Goal: Navigation & Orientation: Find specific page/section

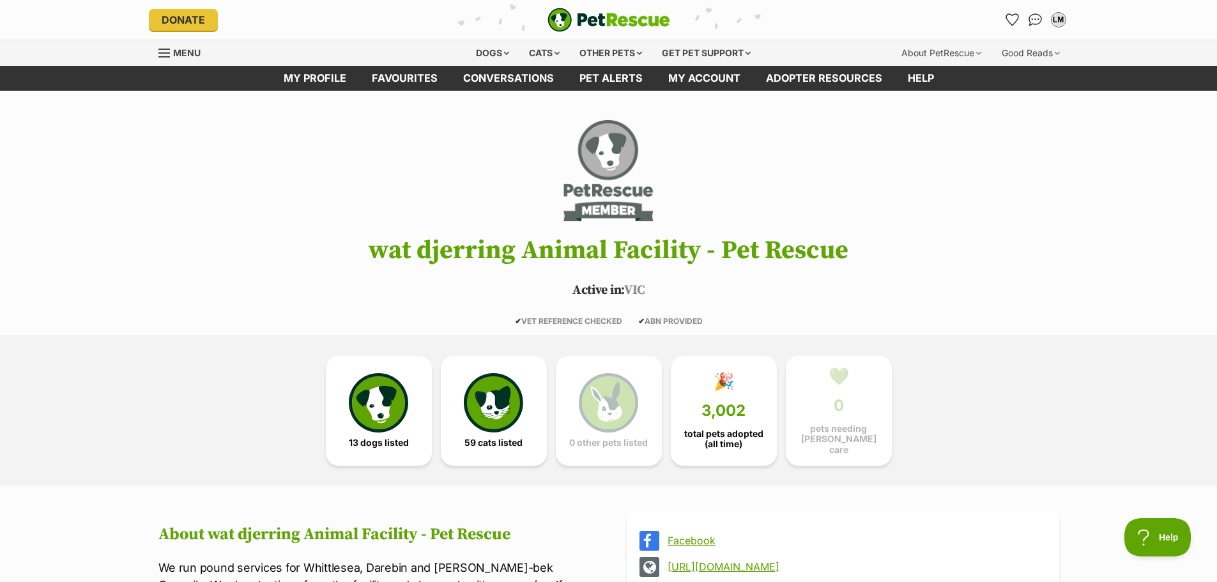
click at [307, 178] on header "wat djerring Animal Facility - Pet Rescue Active in: VIC ✔ VET REFERENCE CHECKE…" at bounding box center [608, 221] width 939 height 210
